Goal: Navigation & Orientation: Go to known website

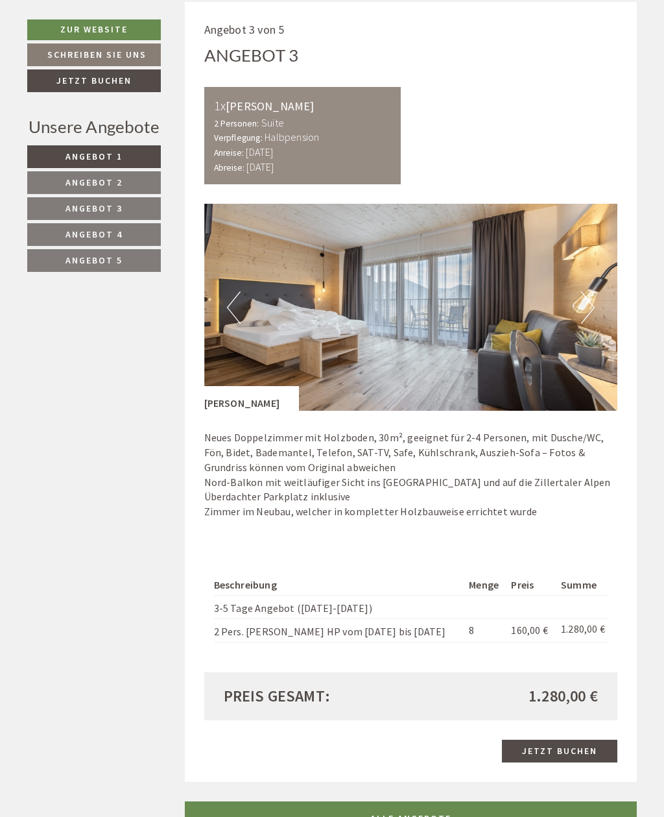
scroll to position [2161, 0]
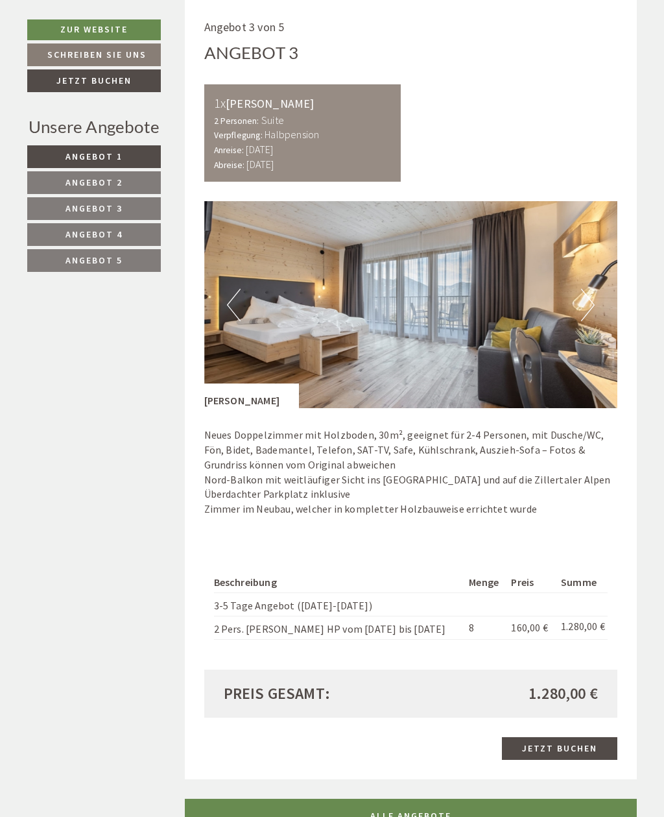
click at [588, 289] on button "Next" at bounding box center [588, 305] width 14 height 32
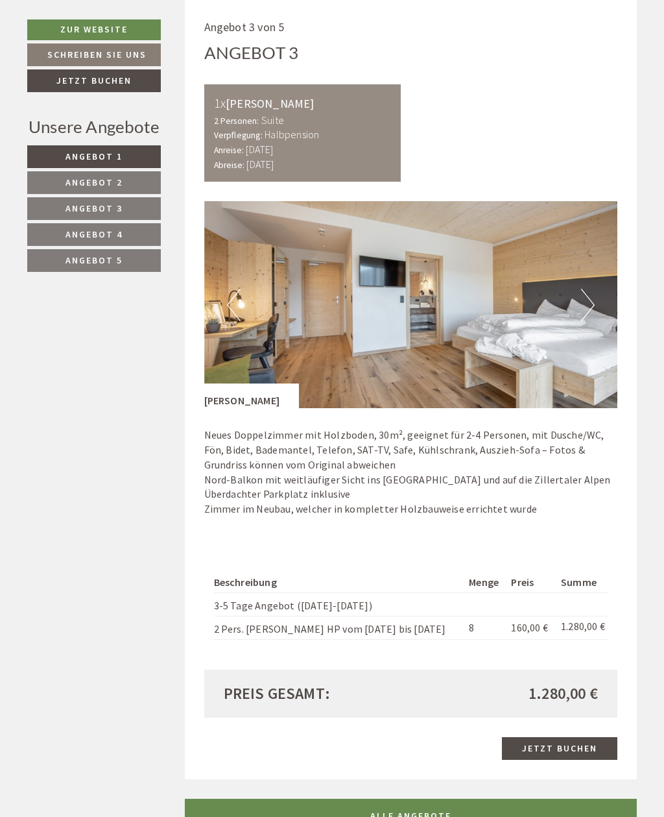
click at [594, 289] on button "Next" at bounding box center [588, 305] width 14 height 32
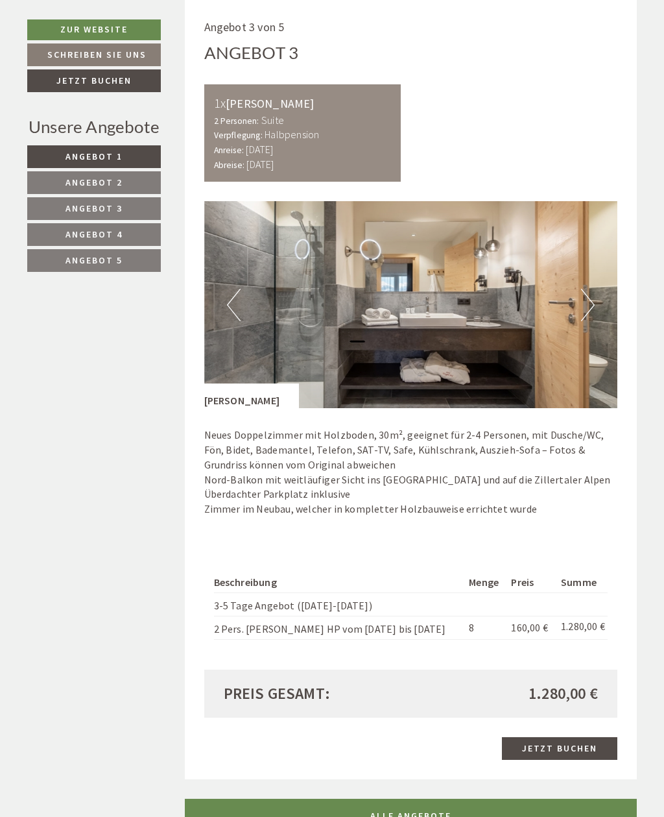
click at [588, 289] on button "Next" at bounding box center [588, 305] width 14 height 32
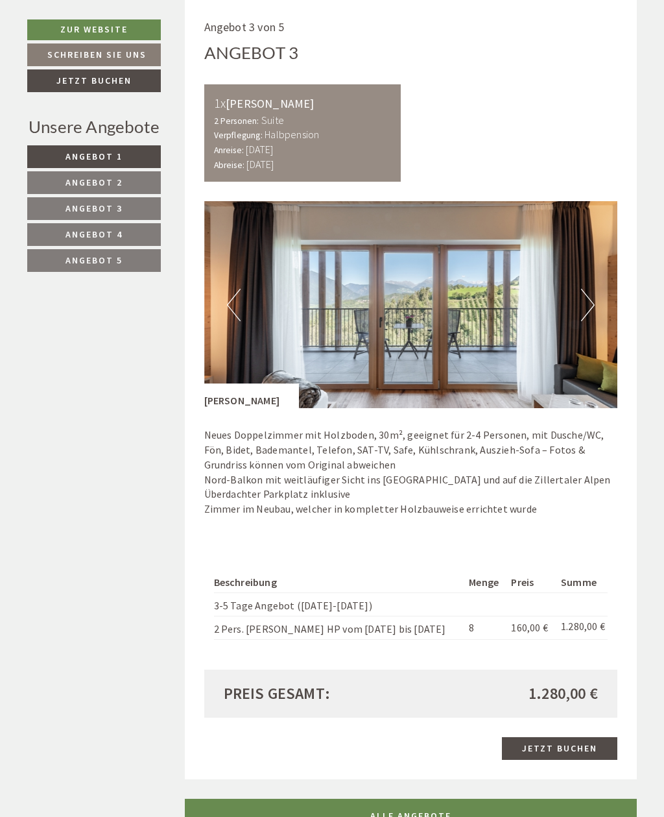
click at [594, 289] on button "Next" at bounding box center [588, 305] width 14 height 32
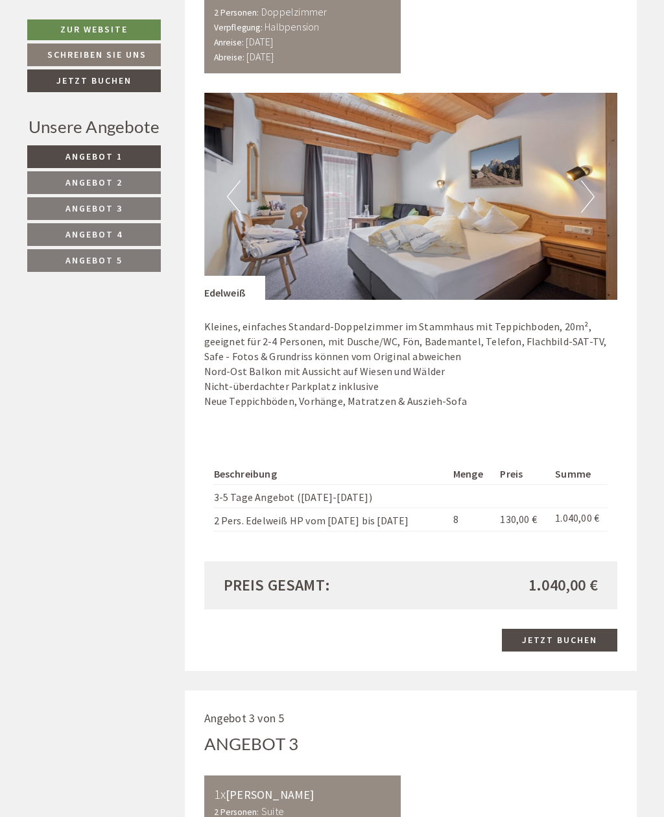
scroll to position [1466, 0]
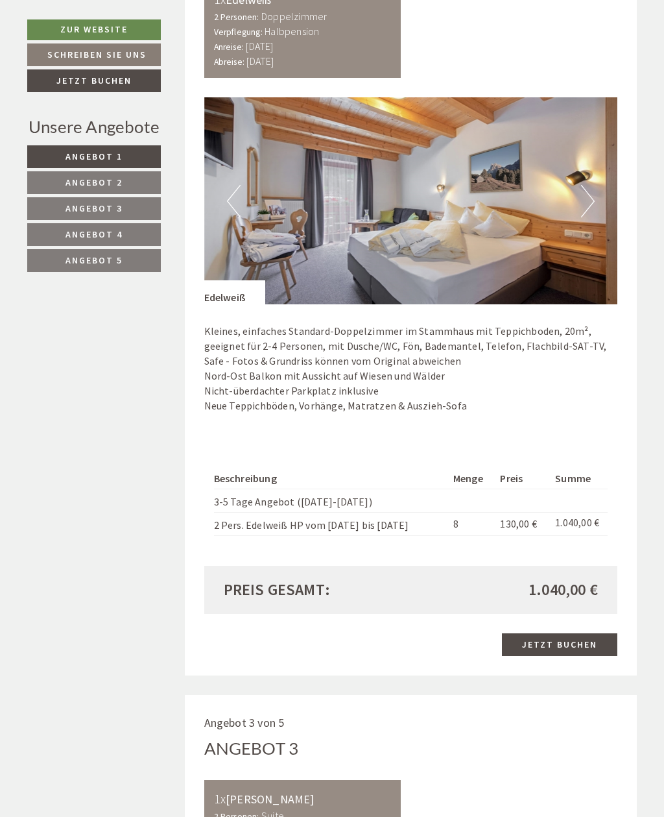
click at [590, 191] on button "Next" at bounding box center [588, 201] width 14 height 32
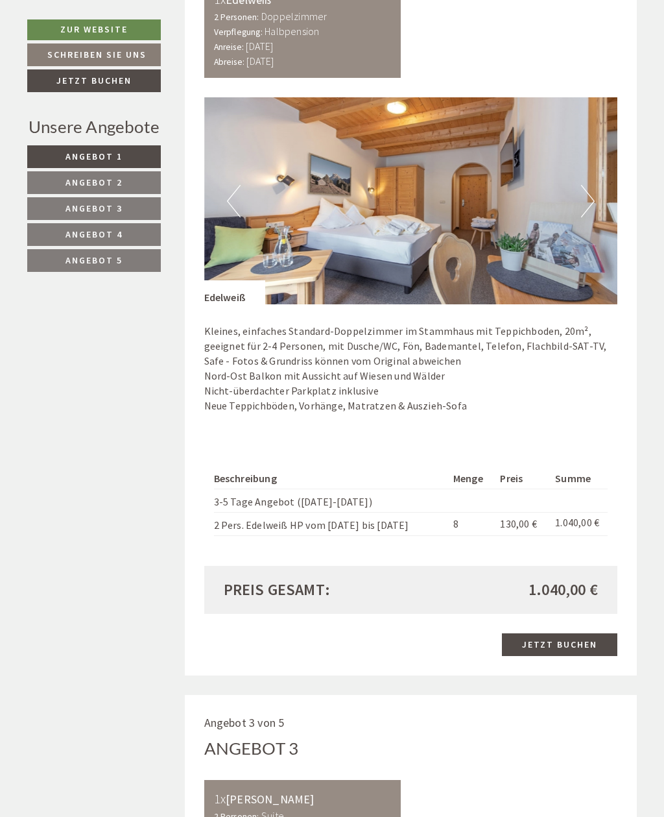
click at [596, 184] on img at bounding box center [411, 200] width 414 height 207
click at [592, 186] on button "Next" at bounding box center [588, 201] width 14 height 32
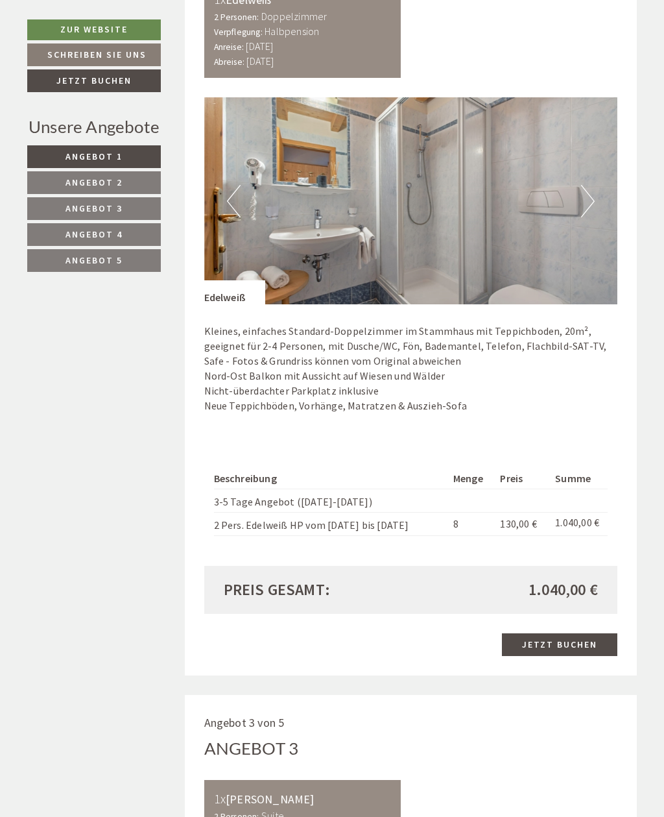
click at [598, 184] on img at bounding box center [411, 200] width 414 height 207
click at [591, 195] on button "Next" at bounding box center [588, 201] width 14 height 32
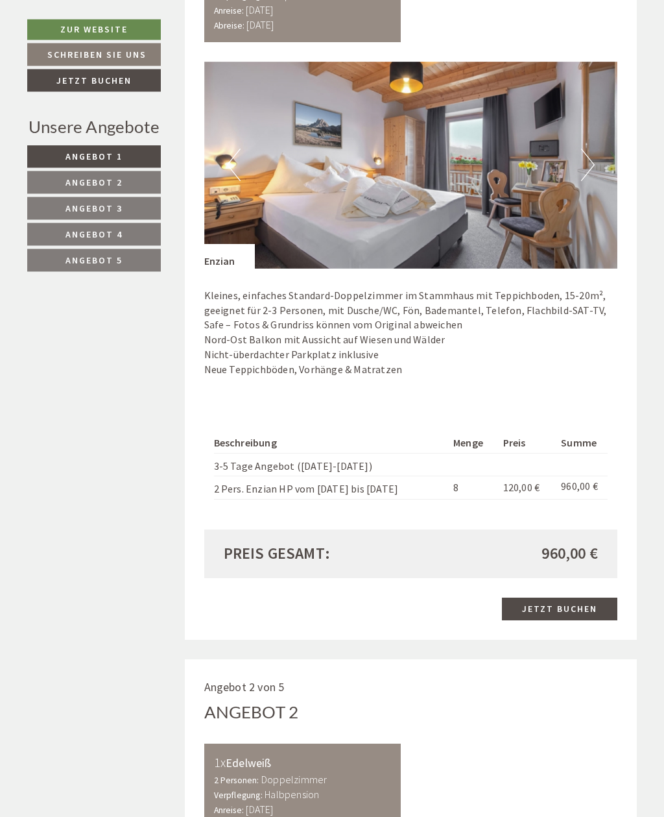
click at [587, 163] on button "Next" at bounding box center [588, 165] width 14 height 32
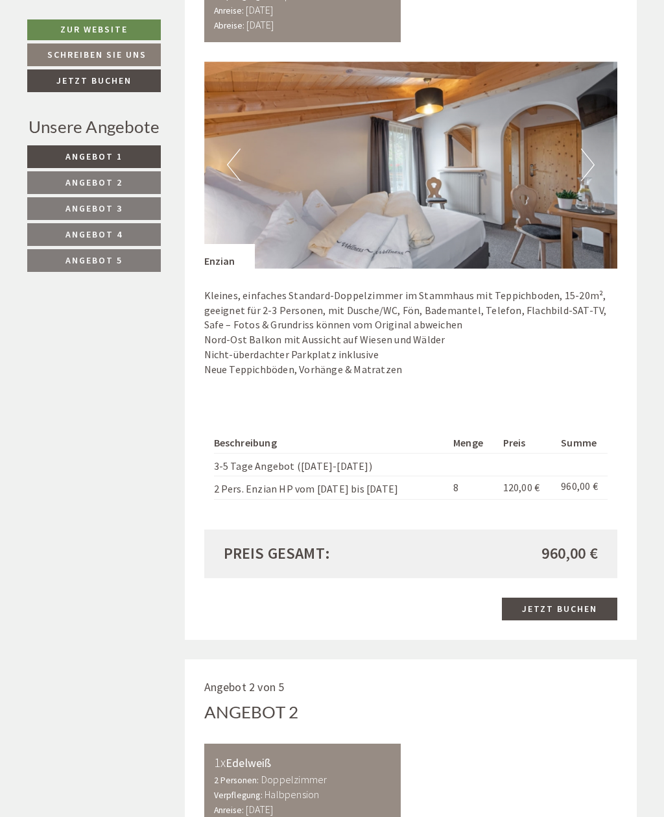
click at [595, 161] on img at bounding box center [411, 165] width 414 height 207
click at [584, 165] on button "Next" at bounding box center [588, 165] width 14 height 32
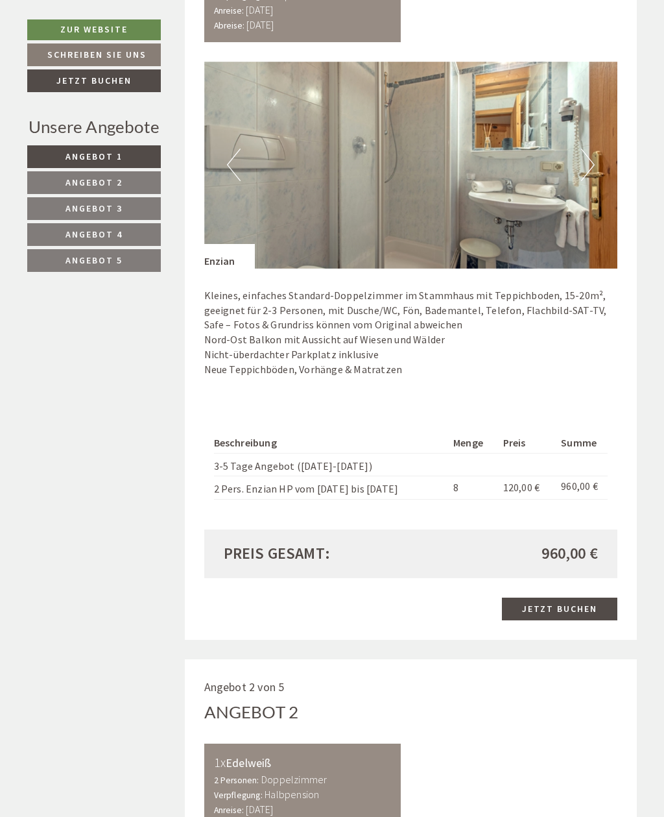
click at [585, 160] on button "Next" at bounding box center [588, 165] width 14 height 32
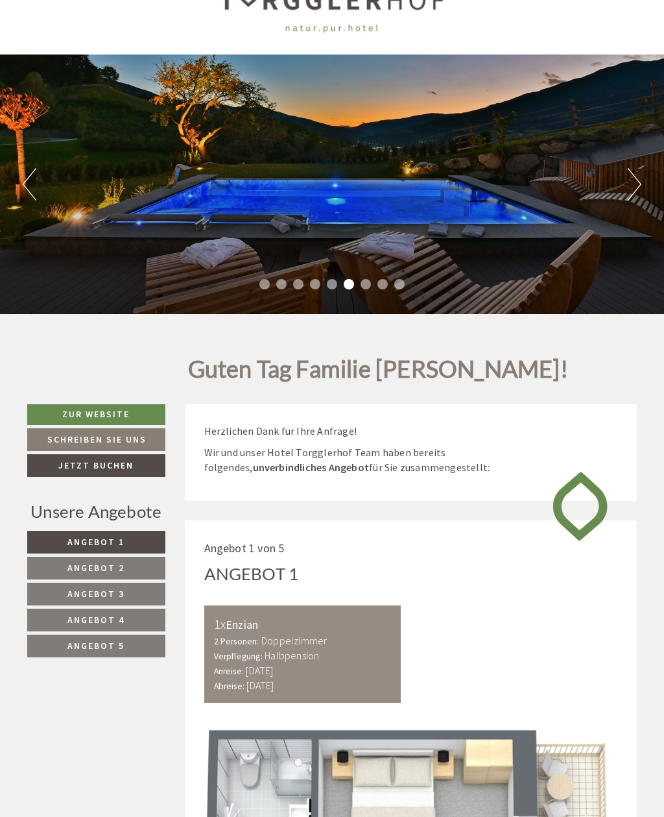
scroll to position [0, 0]
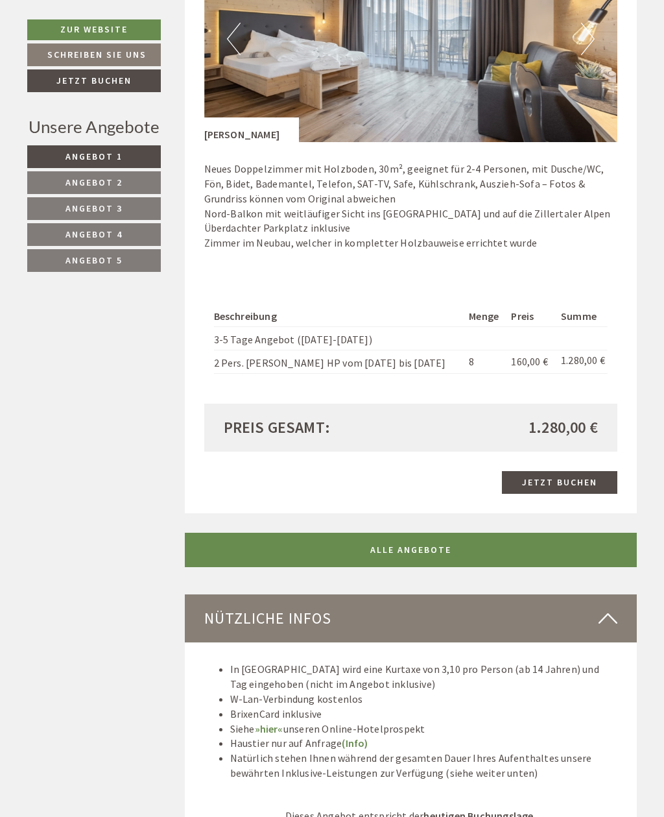
click at [408, 533] on link "ALLE ANGEBOTE" at bounding box center [411, 550] width 453 height 34
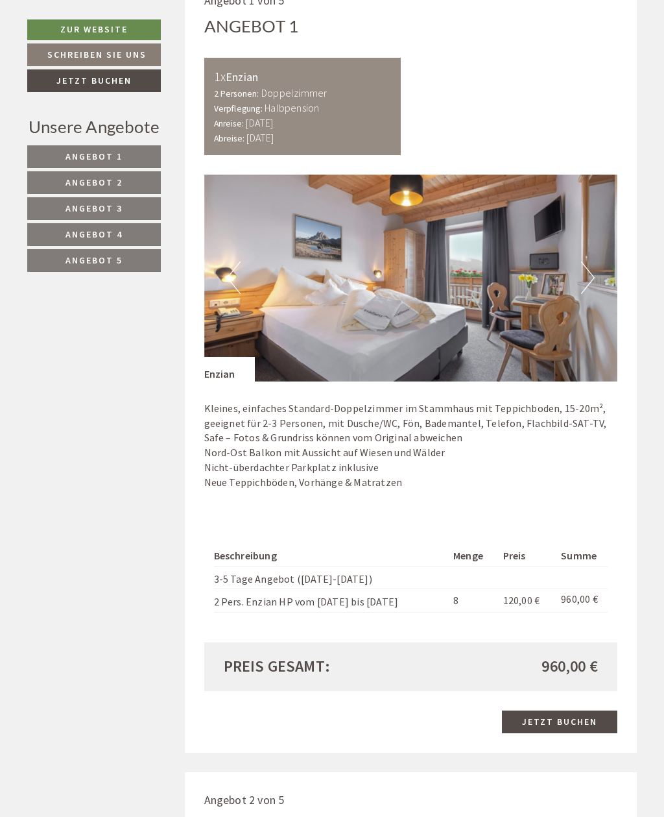
scroll to position [591, 0]
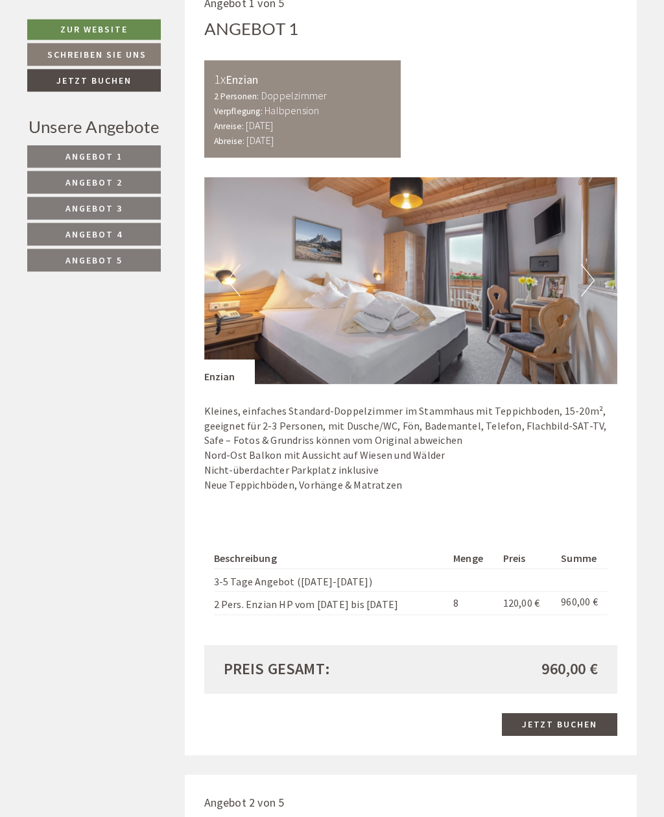
click at [588, 270] on button "Next" at bounding box center [588, 281] width 14 height 32
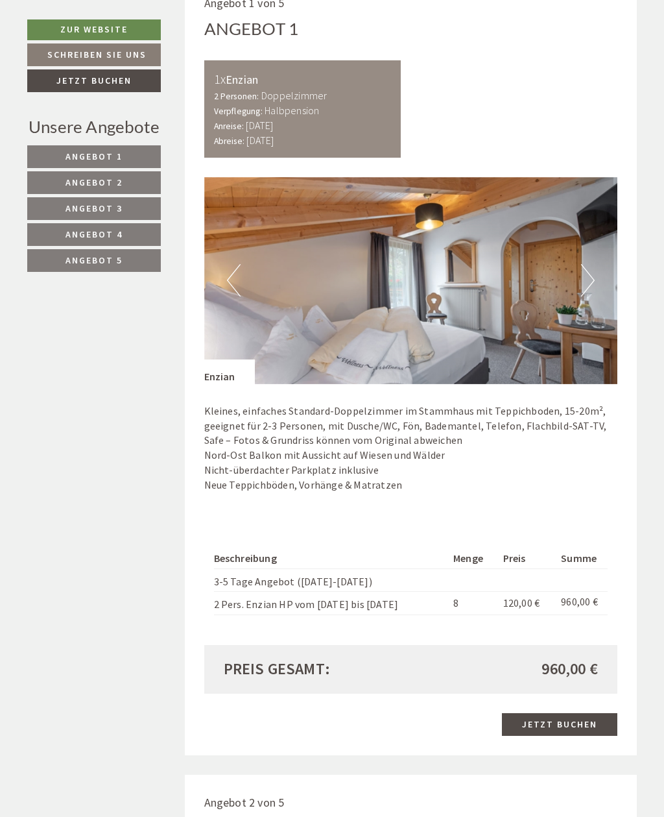
click at [585, 274] on button "Next" at bounding box center [588, 280] width 14 height 32
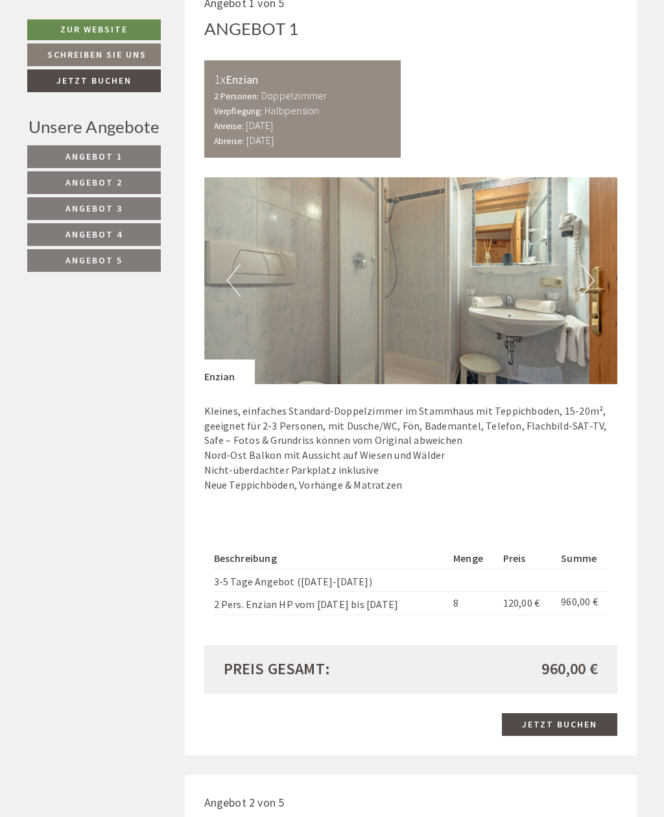
click at [589, 274] on button "Next" at bounding box center [588, 280] width 14 height 32
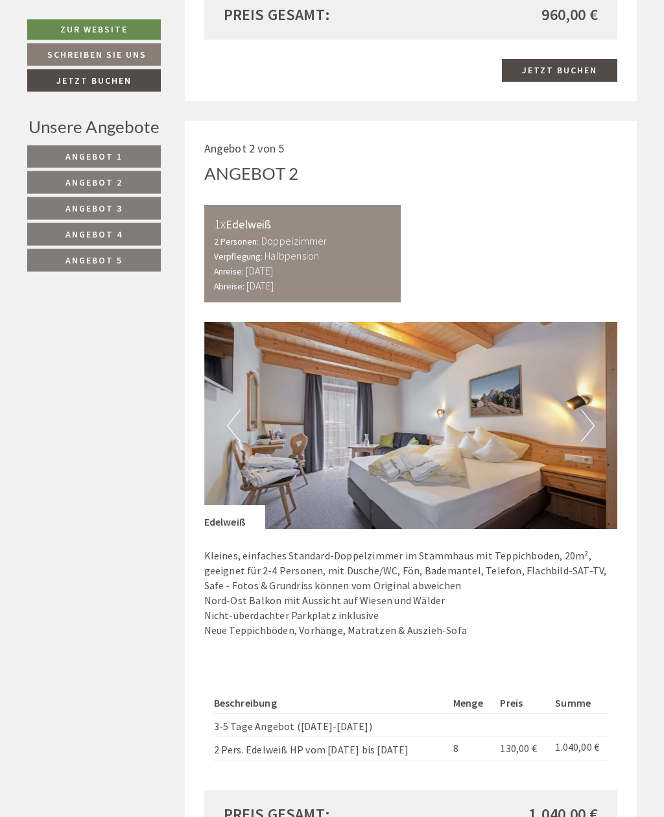
scroll to position [1242, 0]
click at [584, 411] on button "Next" at bounding box center [588, 425] width 14 height 32
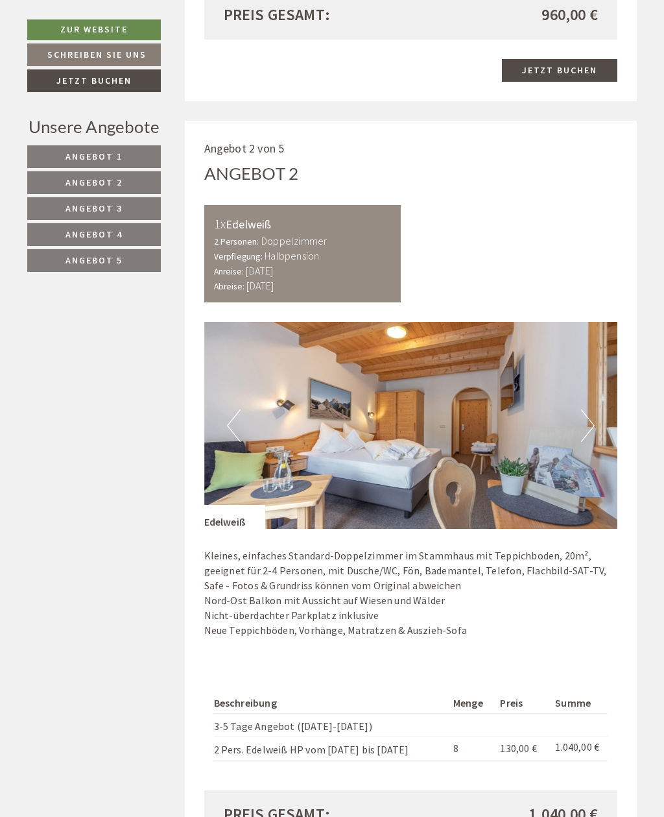
click at [582, 414] on button "Next" at bounding box center [588, 425] width 14 height 32
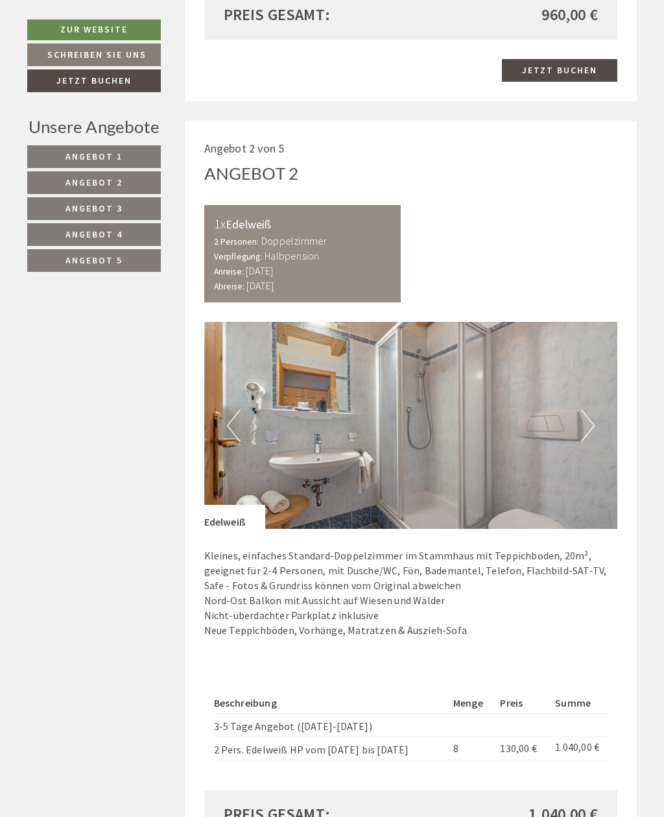
click at [582, 416] on button "Next" at bounding box center [588, 425] width 14 height 32
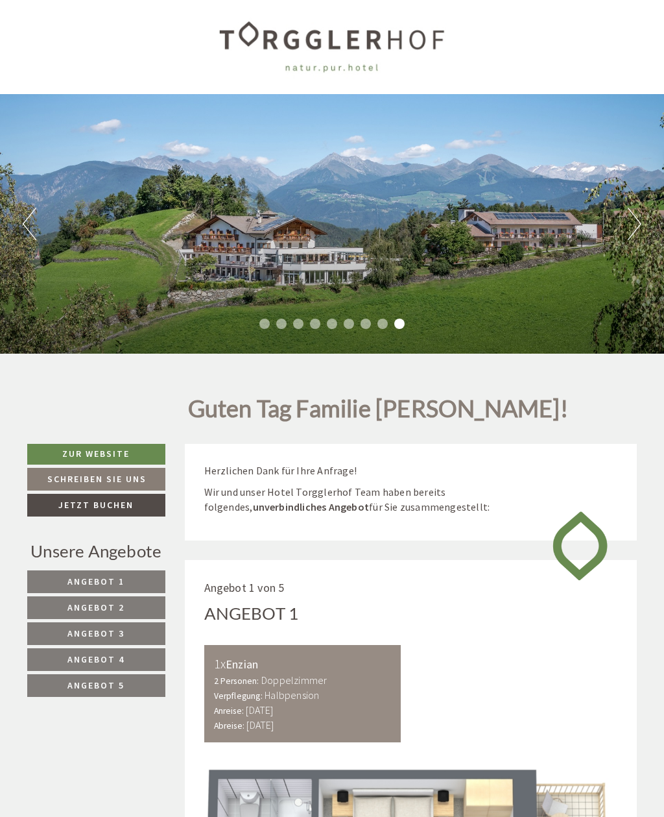
scroll to position [0, 0]
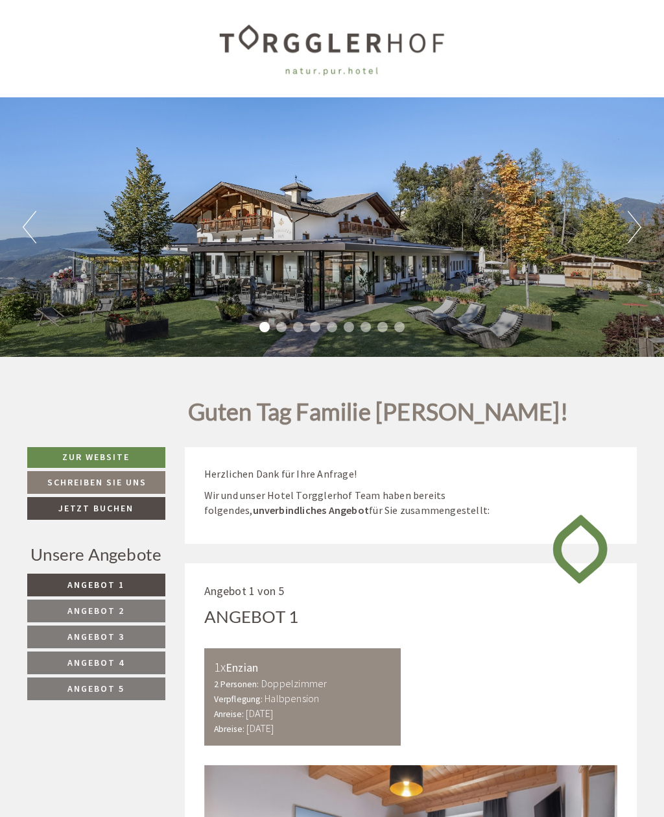
click at [123, 452] on link "Zur Website" at bounding box center [96, 457] width 138 height 21
